Goal: Transaction & Acquisition: Purchase product/service

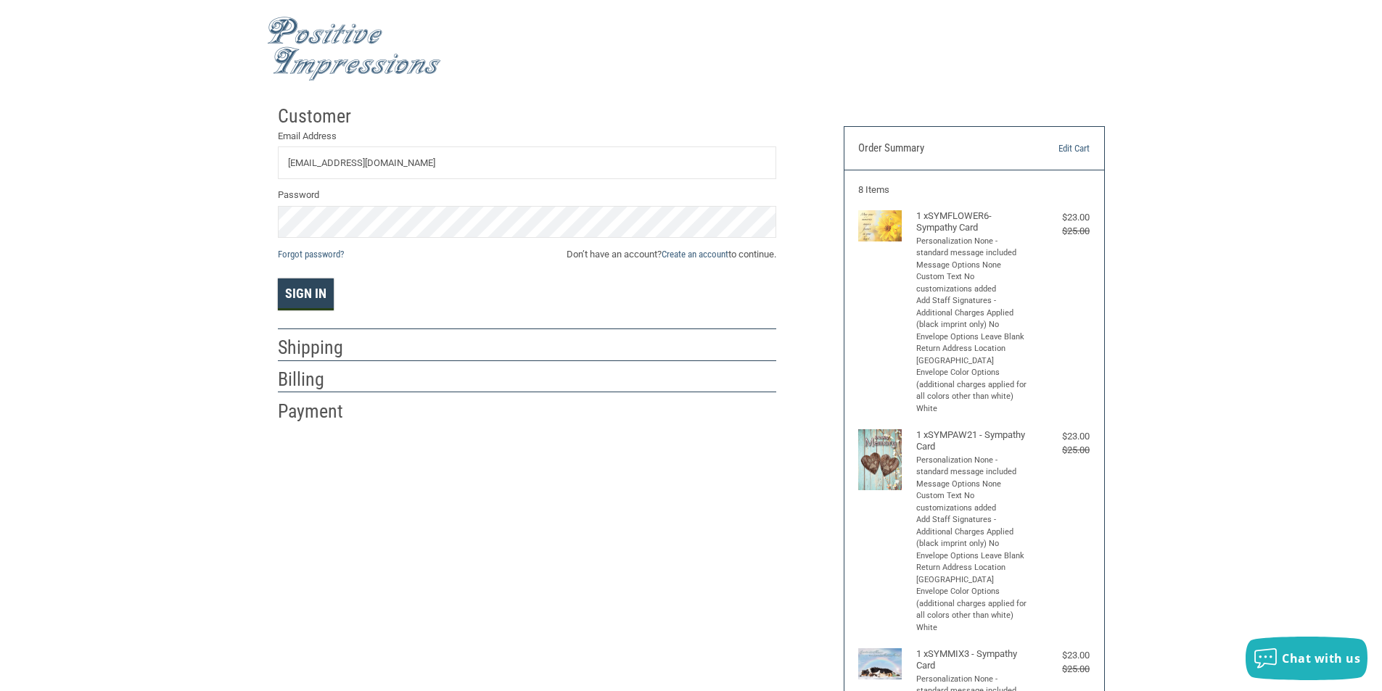
drag, startPoint x: 297, startPoint y: 289, endPoint x: 453, endPoint y: 282, distance: 156.8
click at [297, 289] on button "Sign In" at bounding box center [306, 295] width 56 height 32
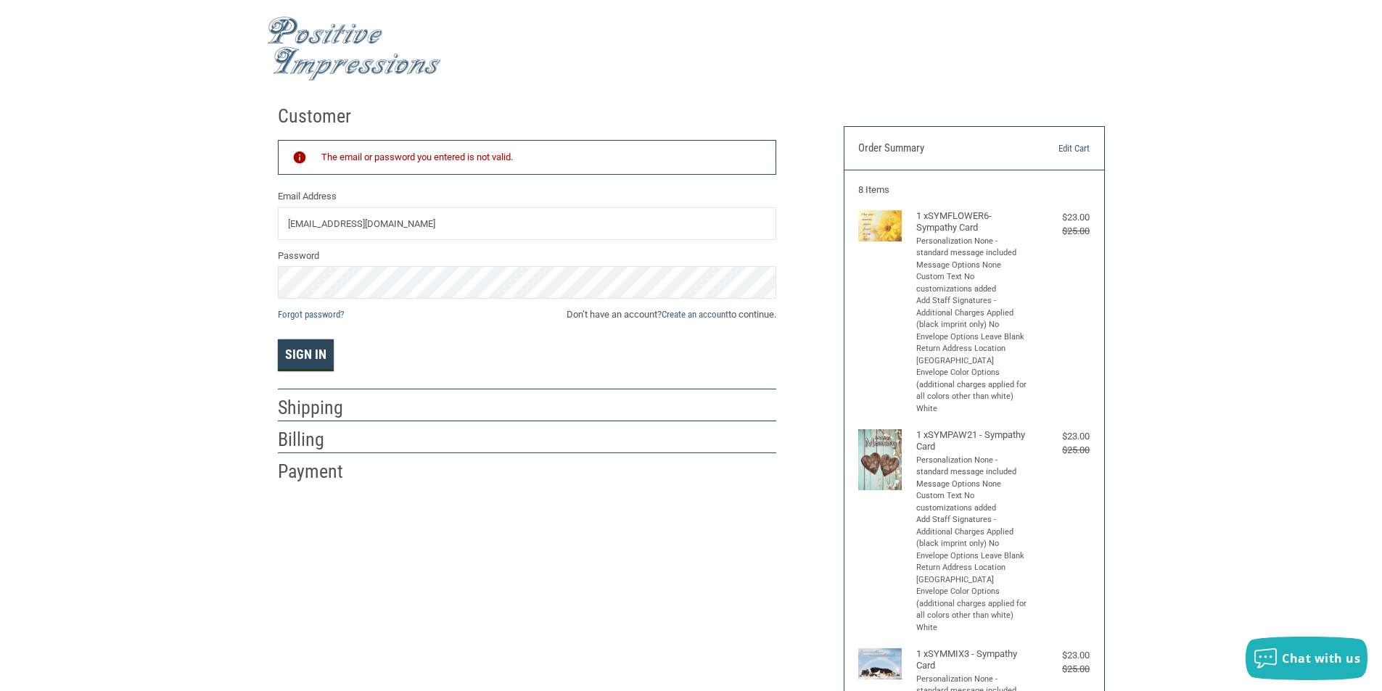
click at [318, 349] on button "Sign In" at bounding box center [306, 356] width 56 height 32
click at [416, 225] on input "[EMAIL_ADDRESS][DOMAIN_NAME]" at bounding box center [527, 223] width 498 height 33
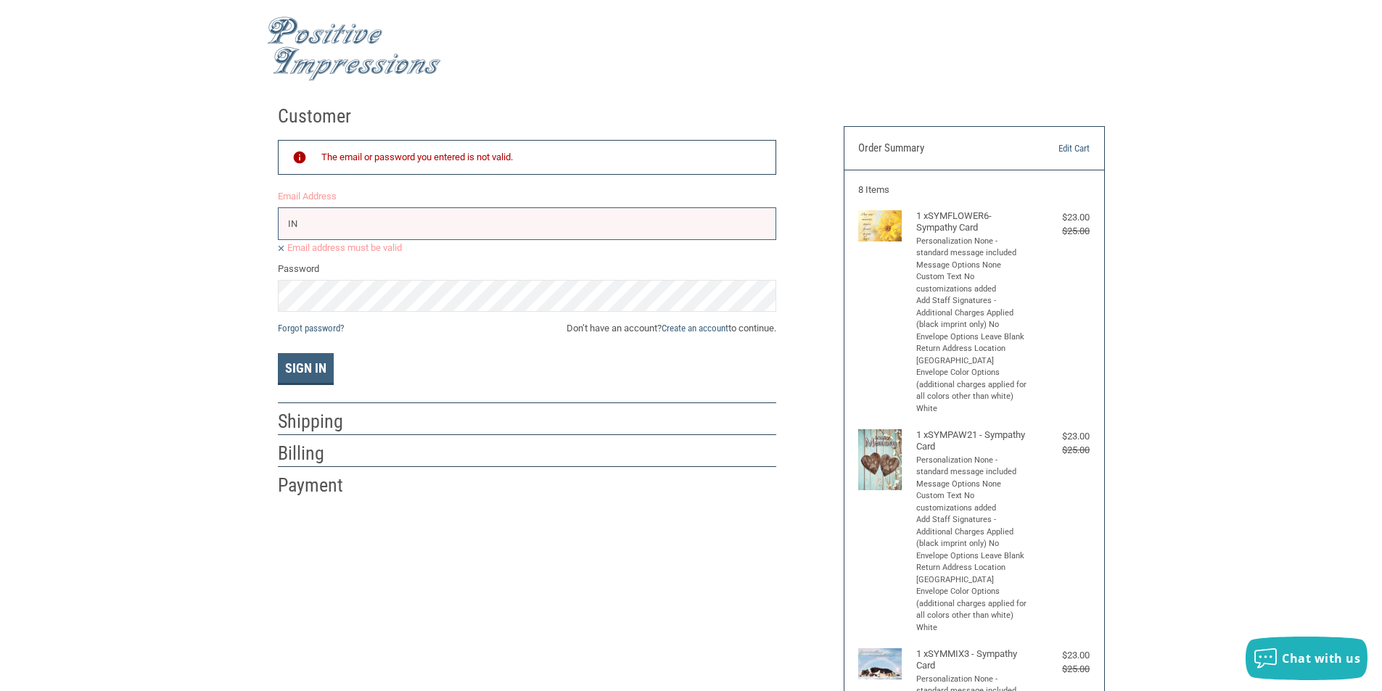
type input "I"
click at [373, 377] on div "Sign In" at bounding box center [527, 369] width 498 height 32
click at [295, 221] on input "Email Address" at bounding box center [527, 223] width 498 height 33
type input "I"
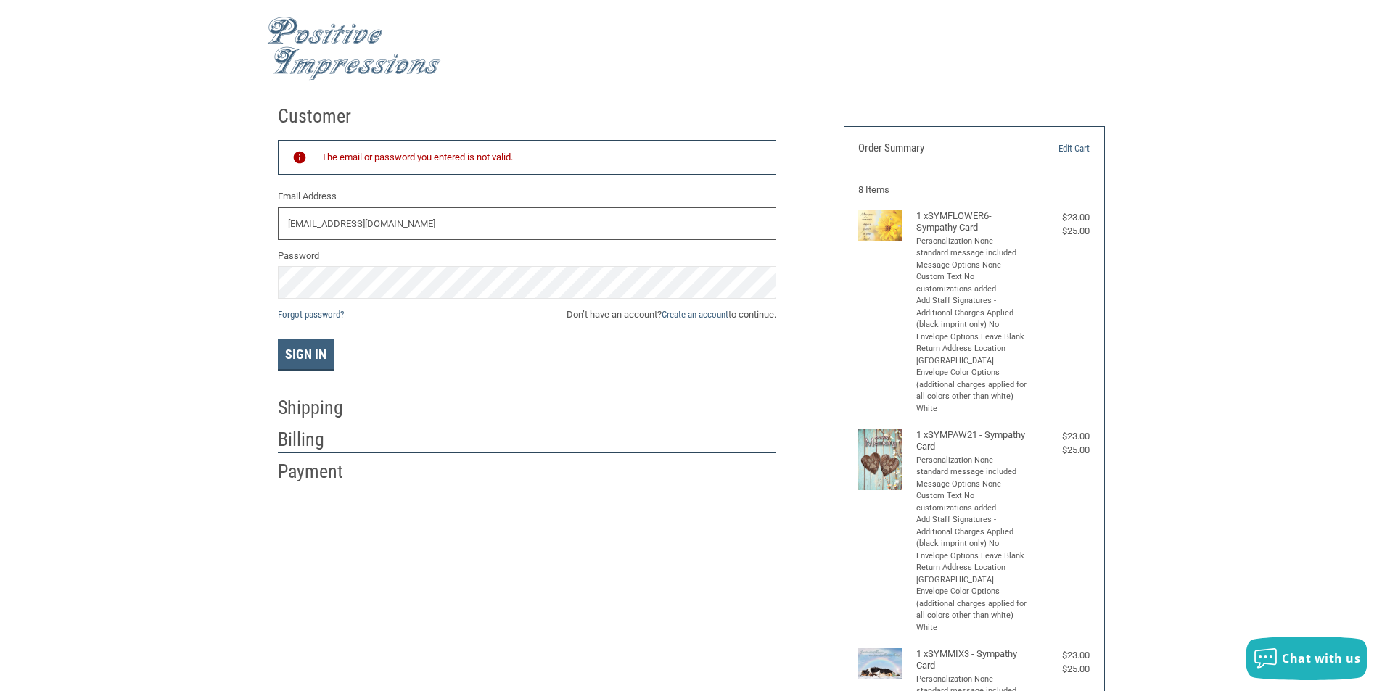
type input "[EMAIL_ADDRESS][DOMAIN_NAME]"
click at [563, 353] on div "Sign In" at bounding box center [527, 356] width 498 height 32
click at [312, 314] on link "Forgot password?" at bounding box center [311, 314] width 66 height 11
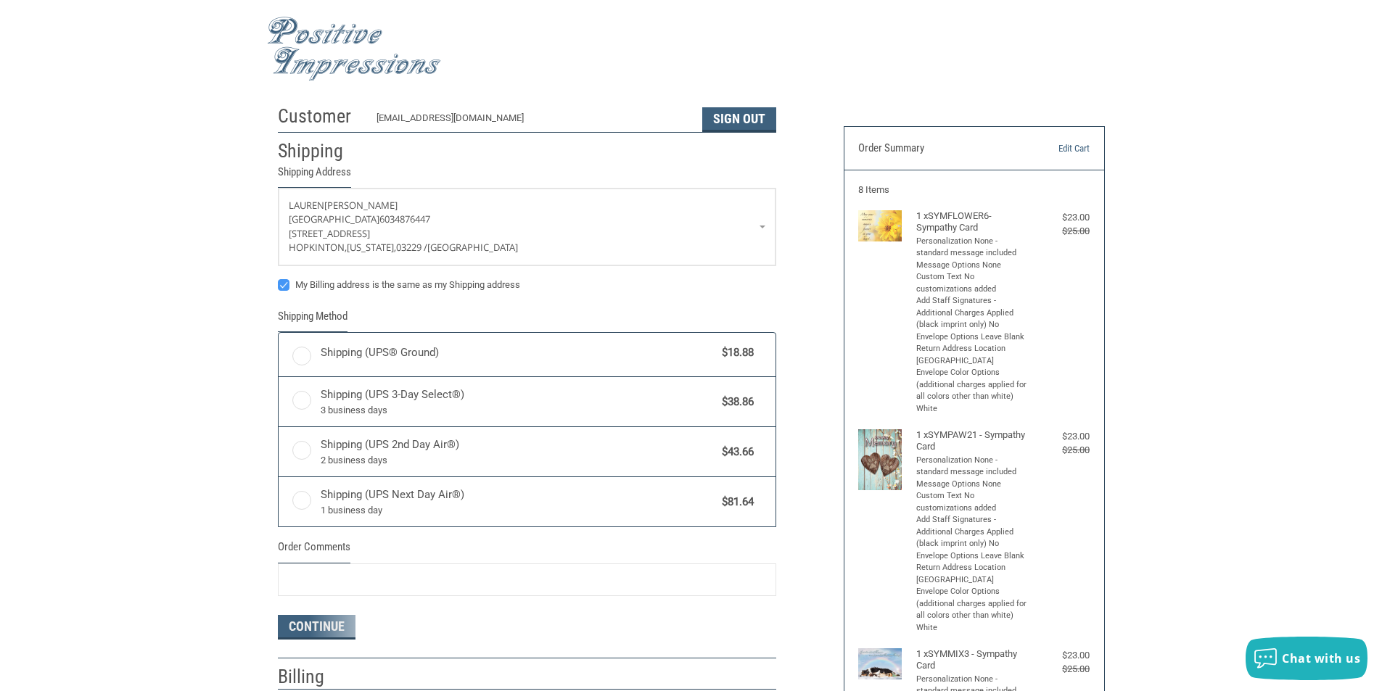
radio input "true"
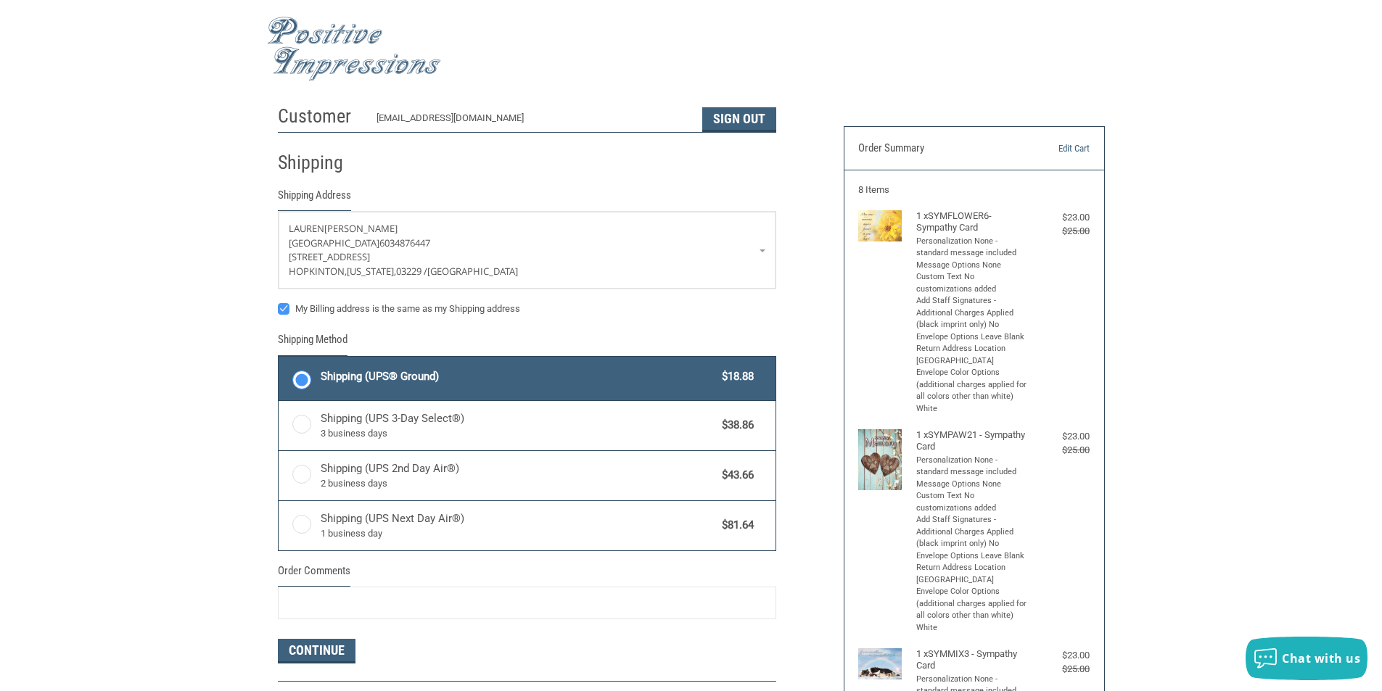
scroll to position [290, 0]
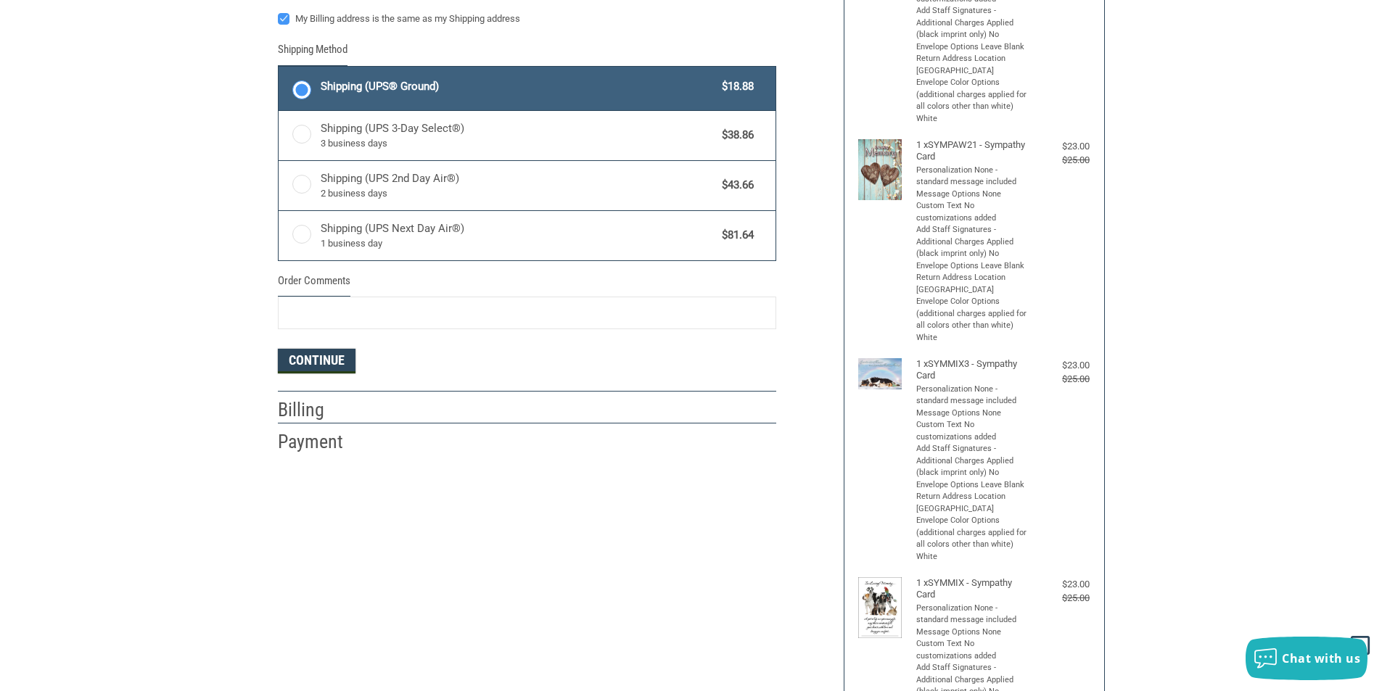
click at [326, 362] on button "Continue" at bounding box center [317, 361] width 78 height 25
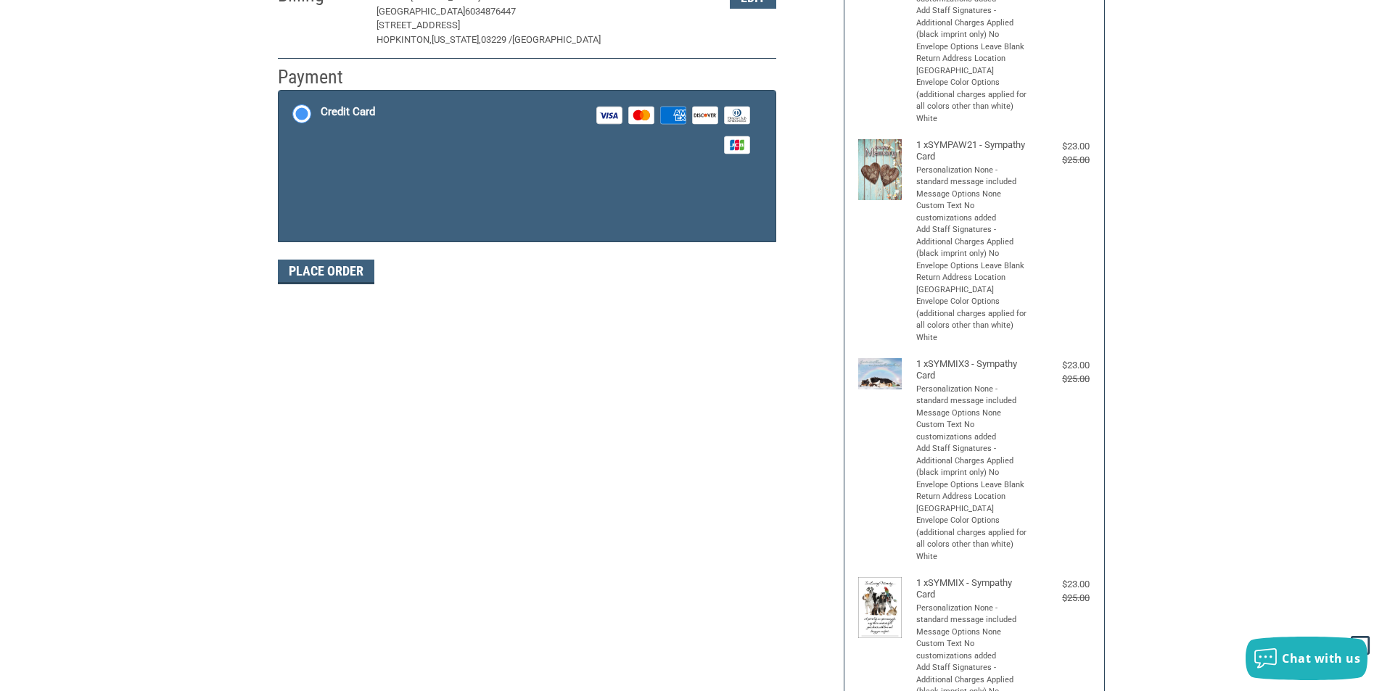
scroll to position [211, 0]
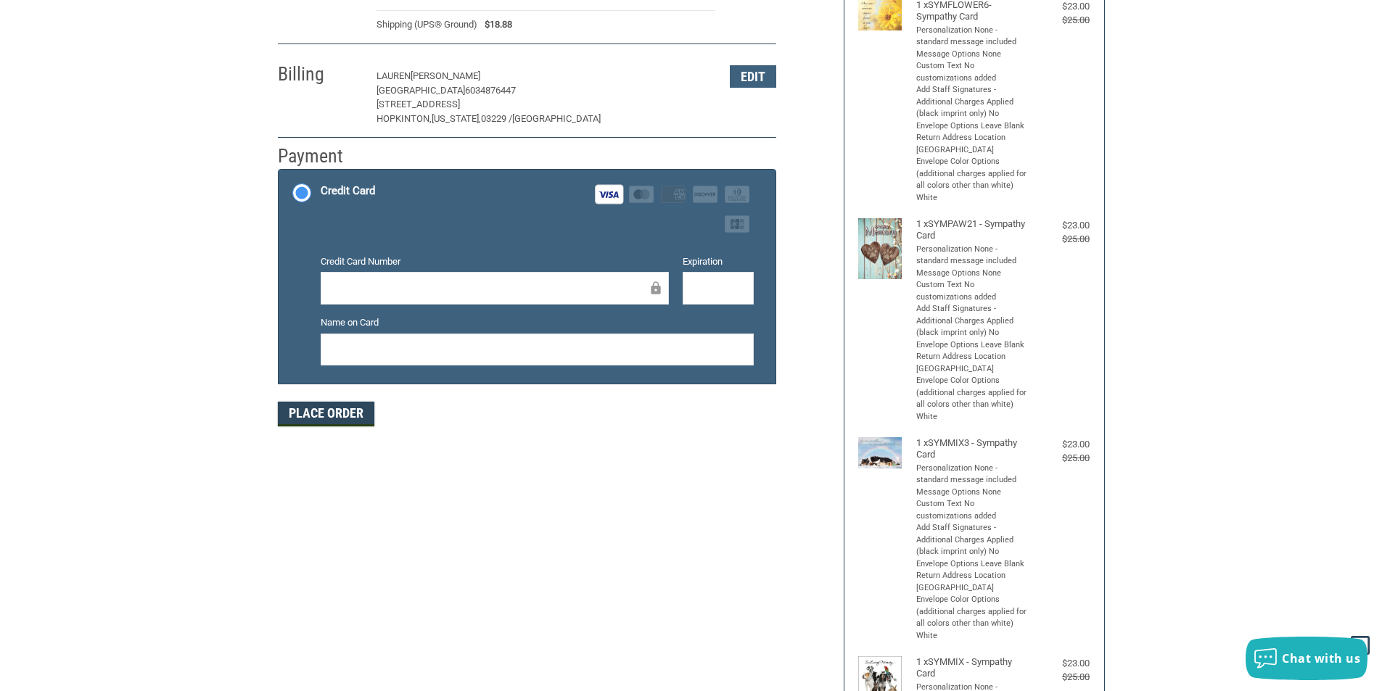
click at [344, 412] on button "Place Order" at bounding box center [326, 414] width 96 height 25
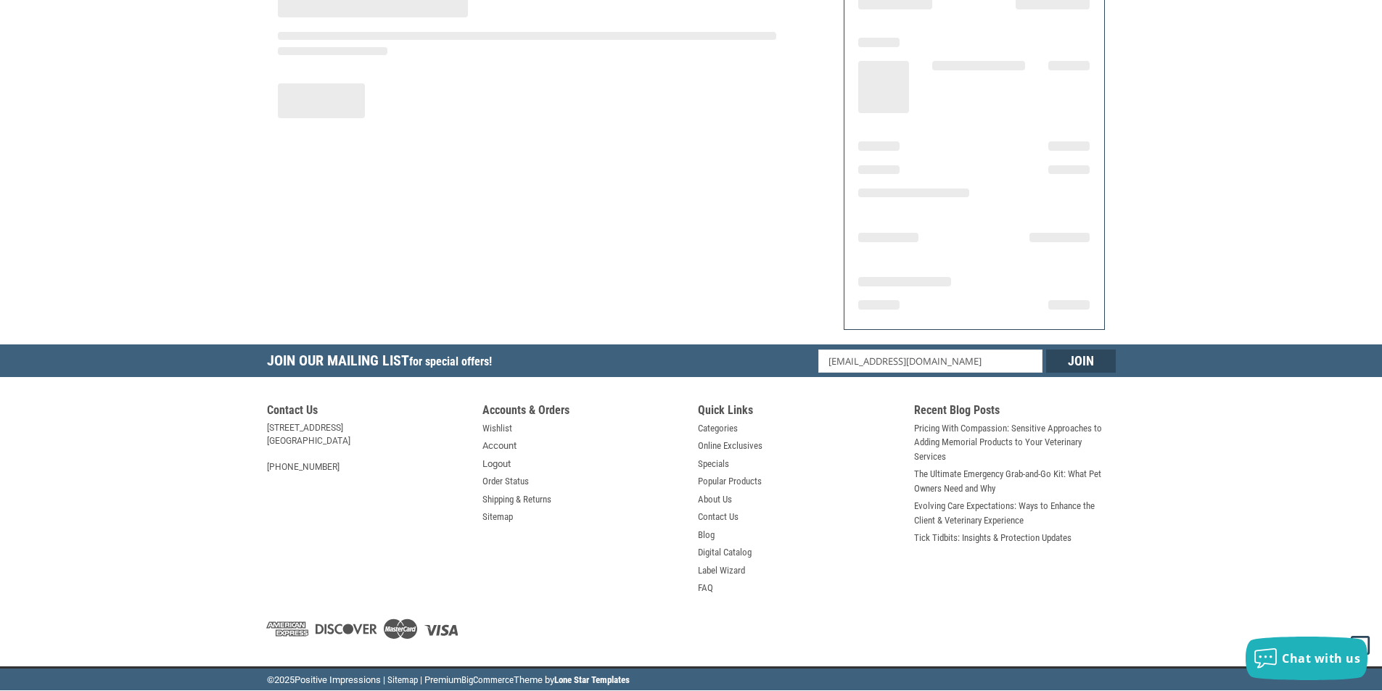
scroll to position [144, 0]
